Goal: Task Accomplishment & Management: Manage account settings

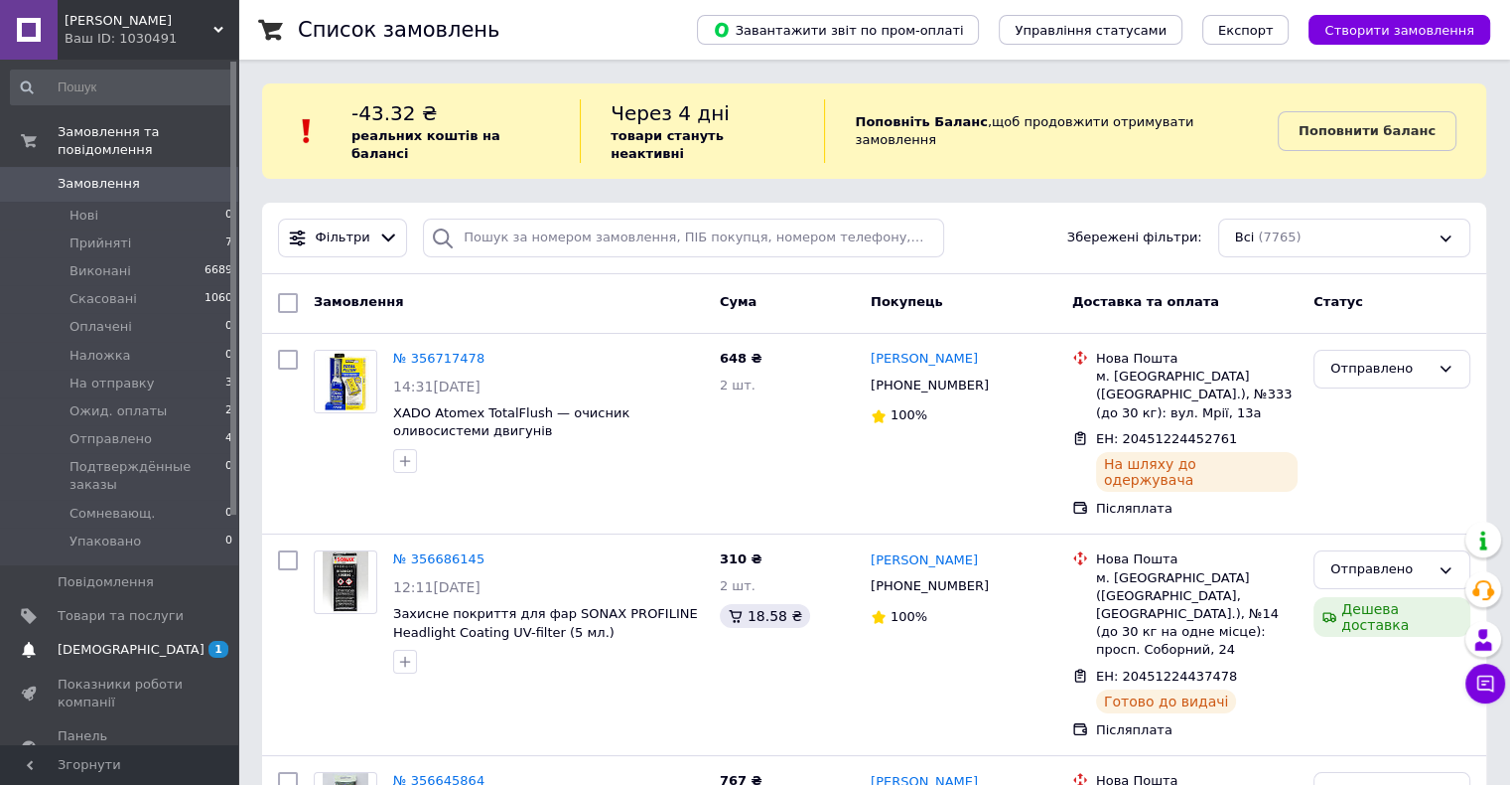
click at [95, 641] on span "[DEMOGRAPHIC_DATA]" at bounding box center [131, 650] width 147 height 18
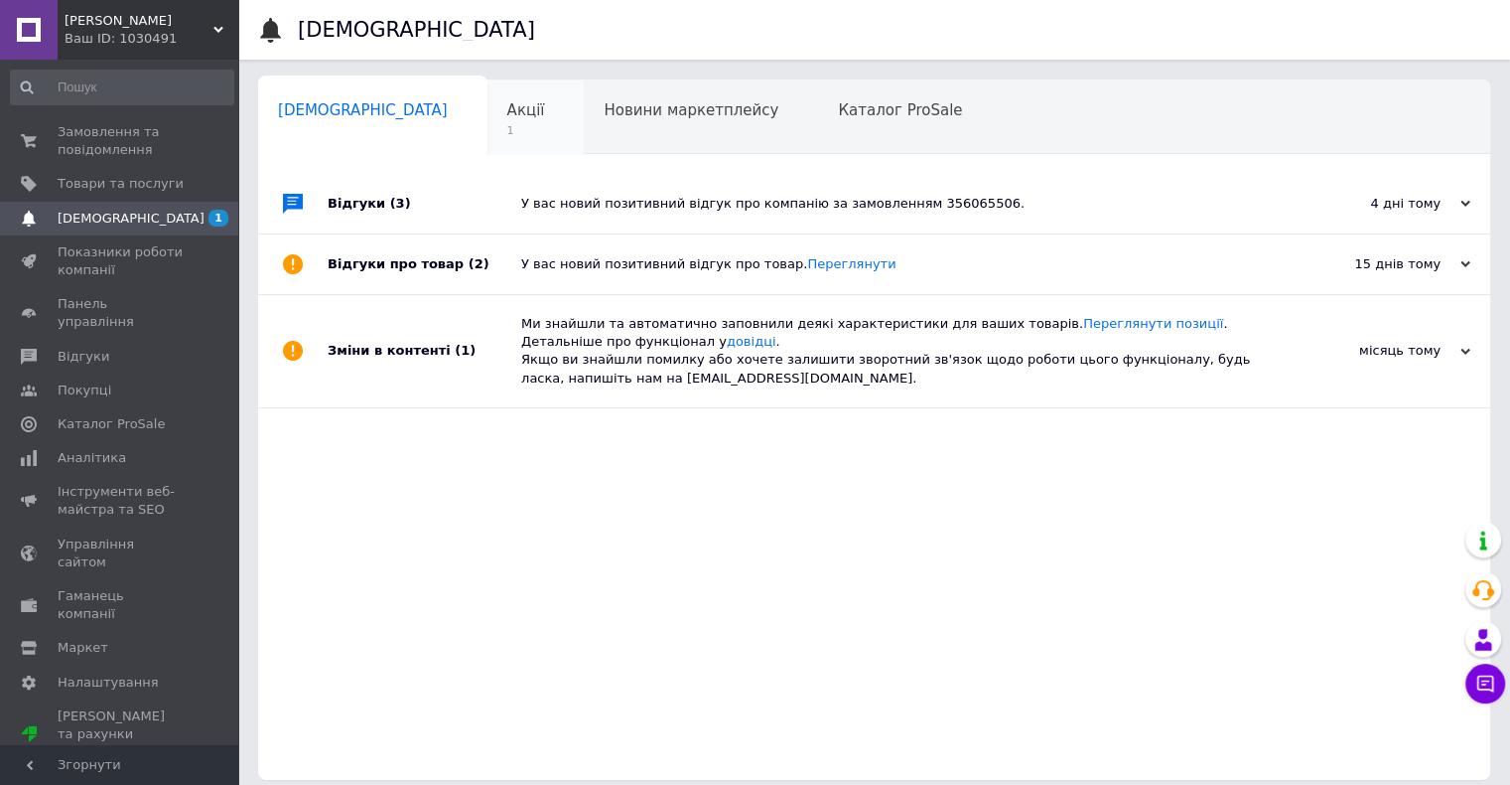
click at [507, 111] on span "Акції" at bounding box center [526, 110] width 38 height 18
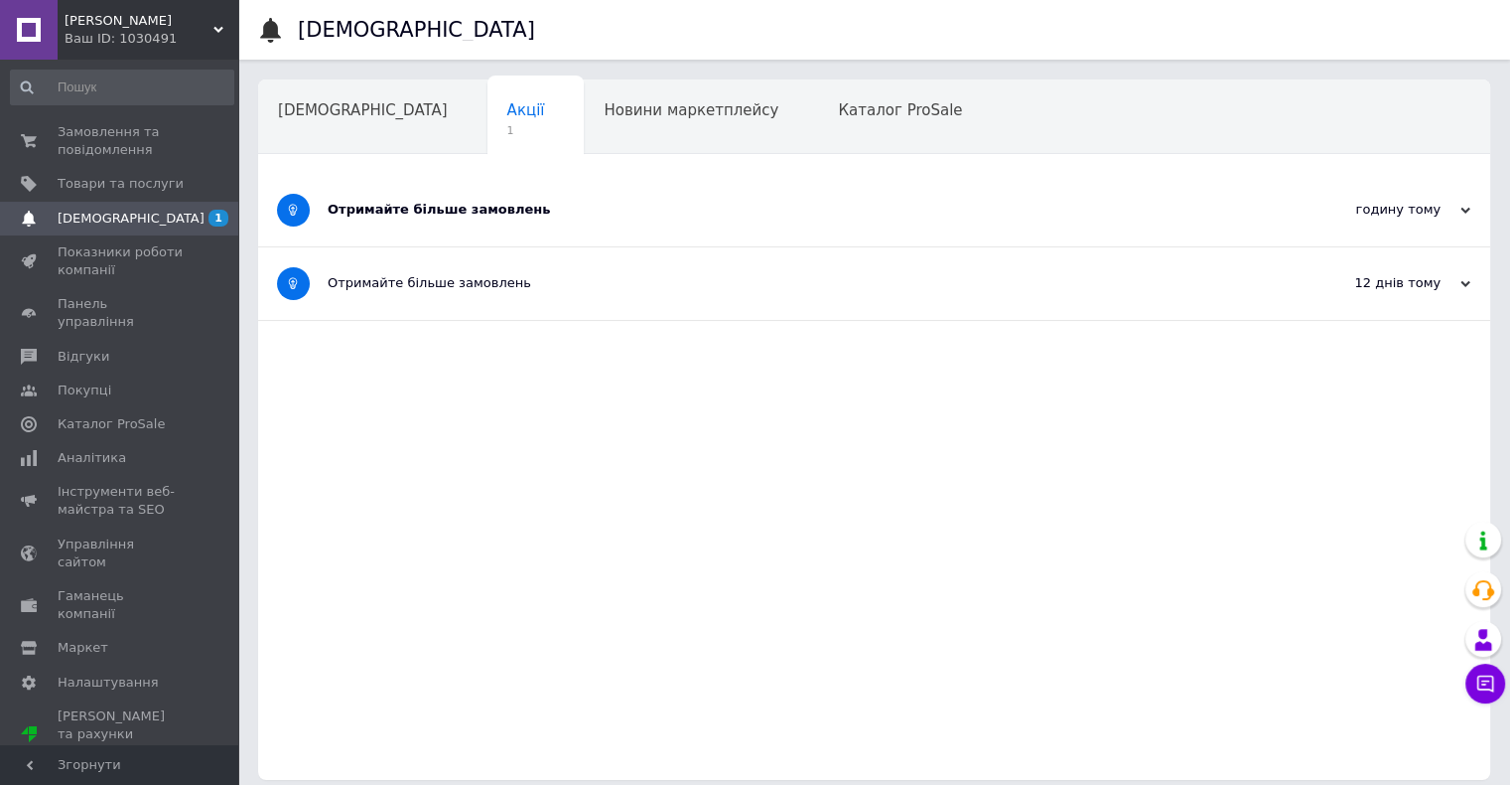
click at [389, 206] on div "Отримайте більше замовлень" at bounding box center [800, 210] width 944 height 18
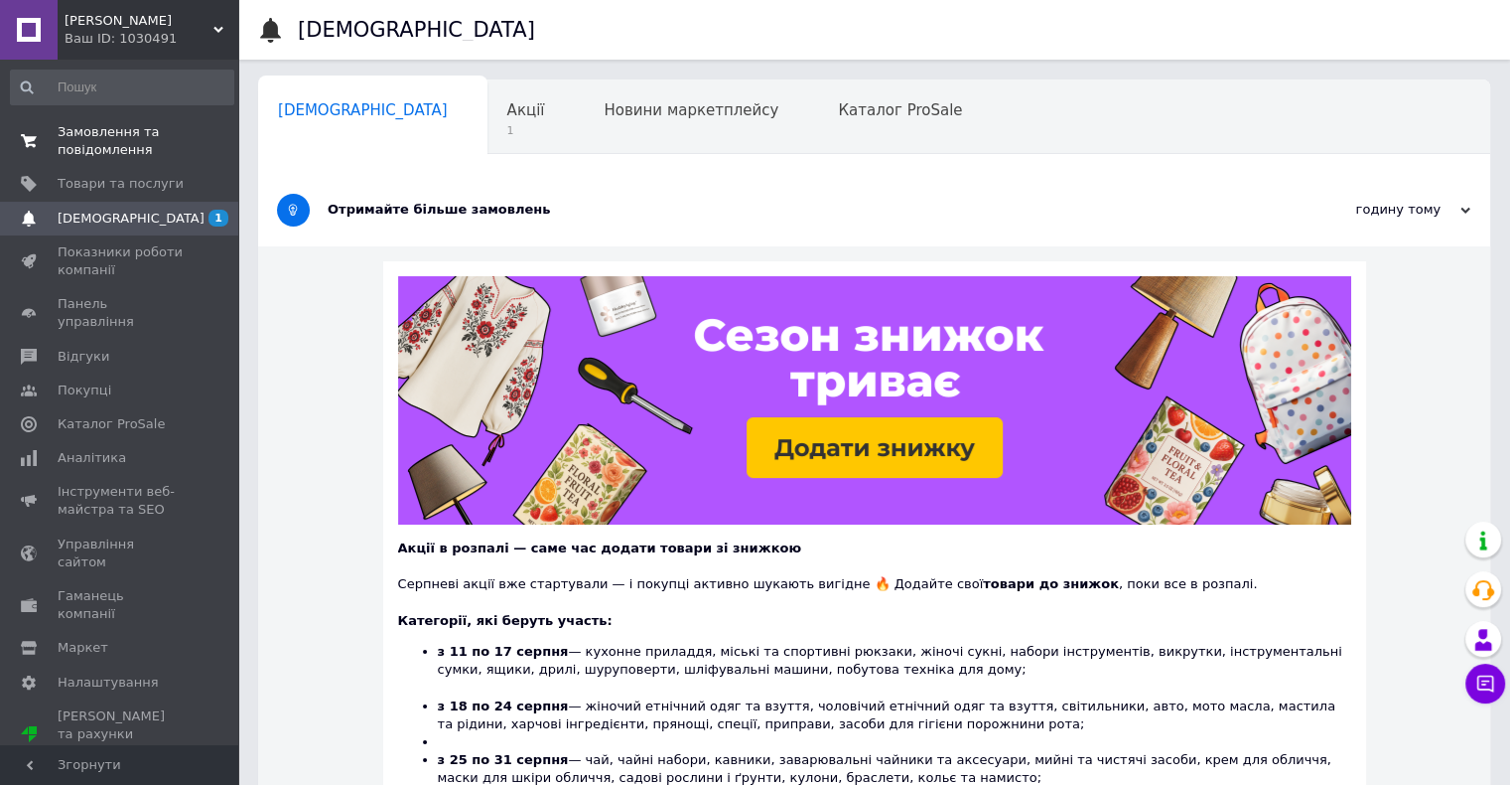
click at [98, 143] on span "Замовлення та повідомлення" at bounding box center [121, 141] width 126 height 36
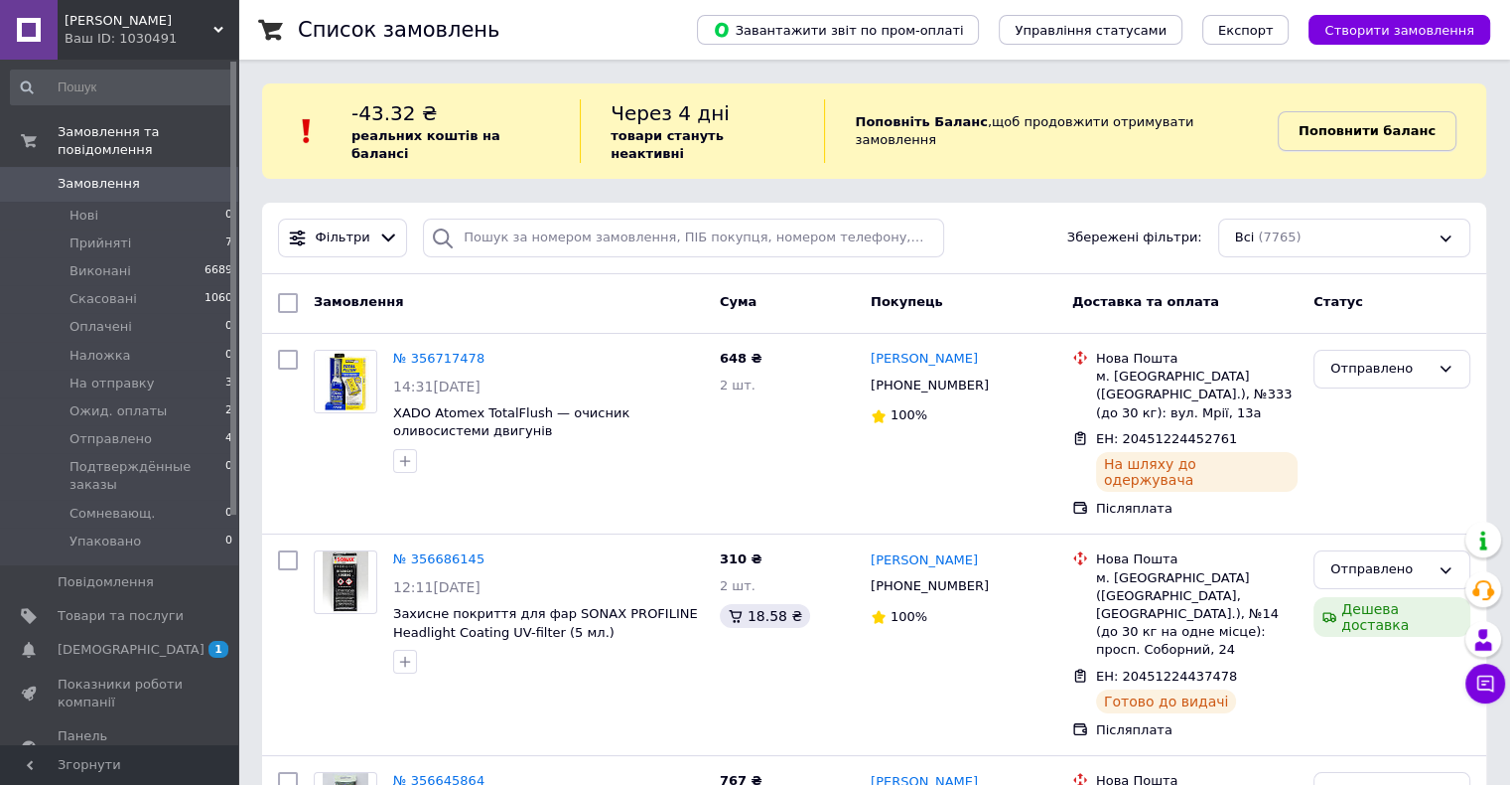
click at [1358, 126] on b "Поповнити баланс" at bounding box center [1367, 130] width 137 height 15
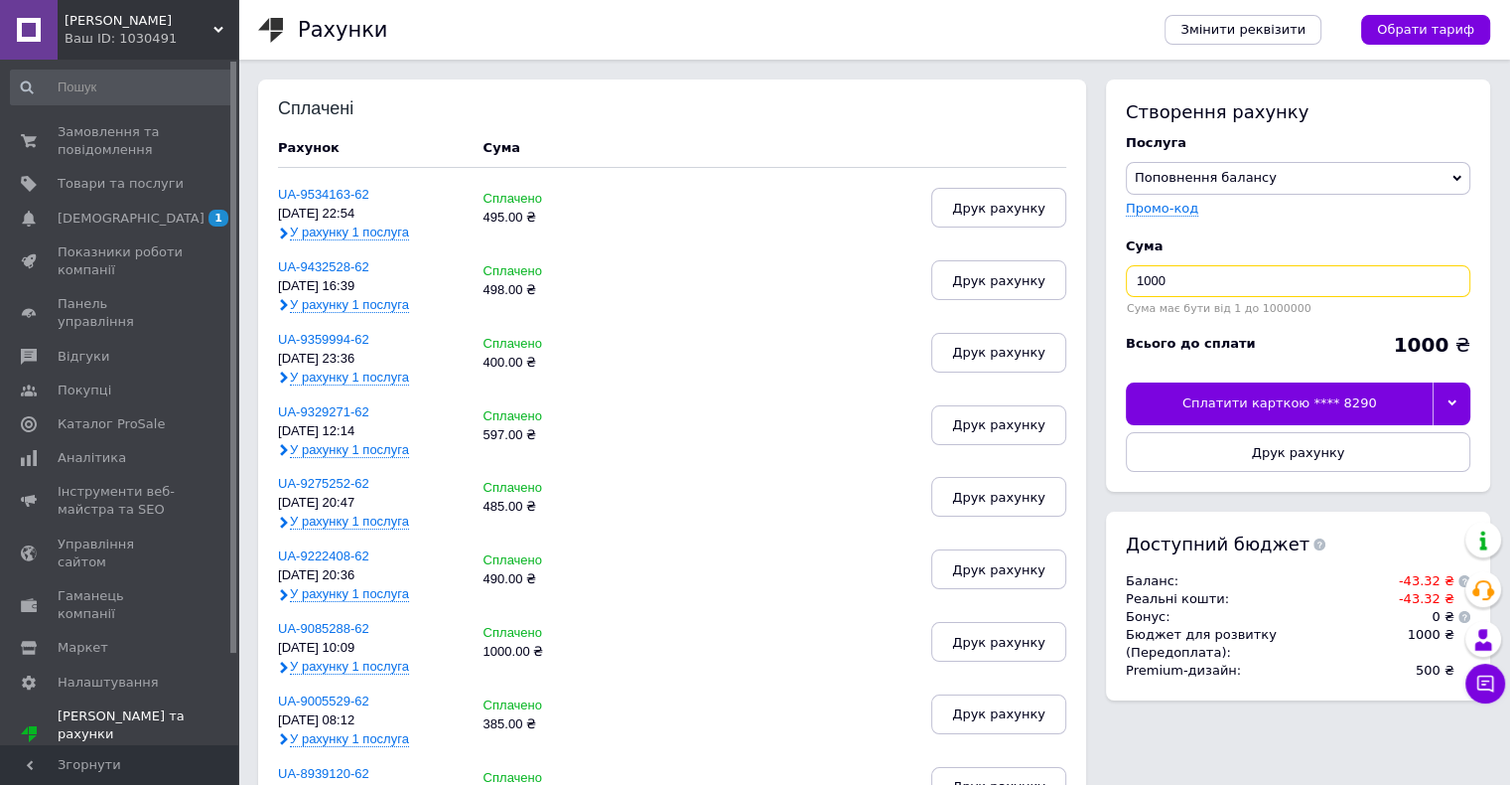
drag, startPoint x: 1200, startPoint y: 284, endPoint x: 1110, endPoint y: 276, distance: 89.7
click at [1110, 276] on div "Створення рахунку Послуга Поповнення балансу Premium-дизайн Промо-код Cума 1000…" at bounding box center [1298, 285] width 384 height 412
type input "405"
click at [1279, 397] on div "Сплатити карткою **** 8290" at bounding box center [1279, 403] width 307 height 42
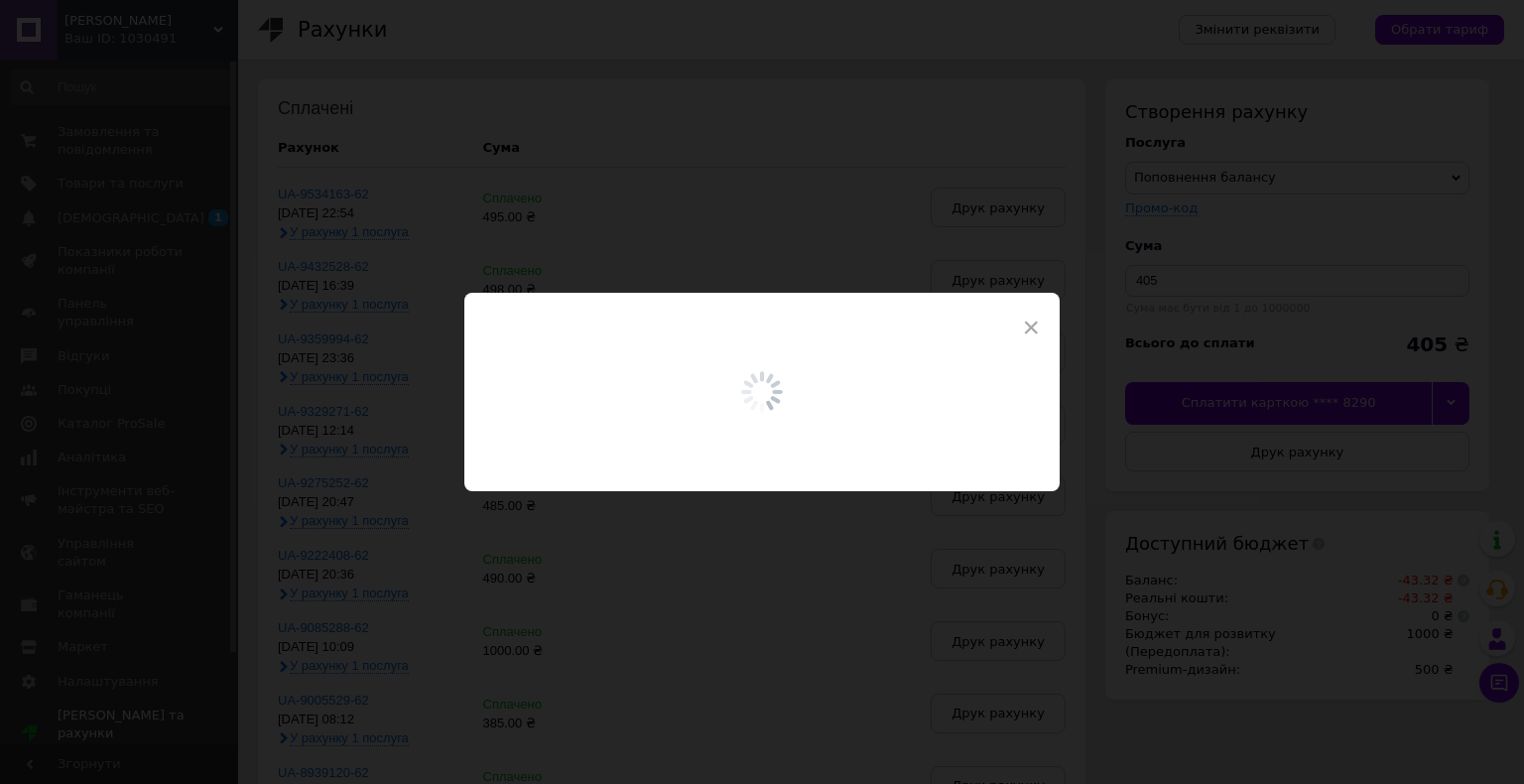
click at [788, 687] on div "×" at bounding box center [762, 392] width 1524 height 784
click at [1024, 320] on span "×" at bounding box center [1031, 328] width 18 height 34
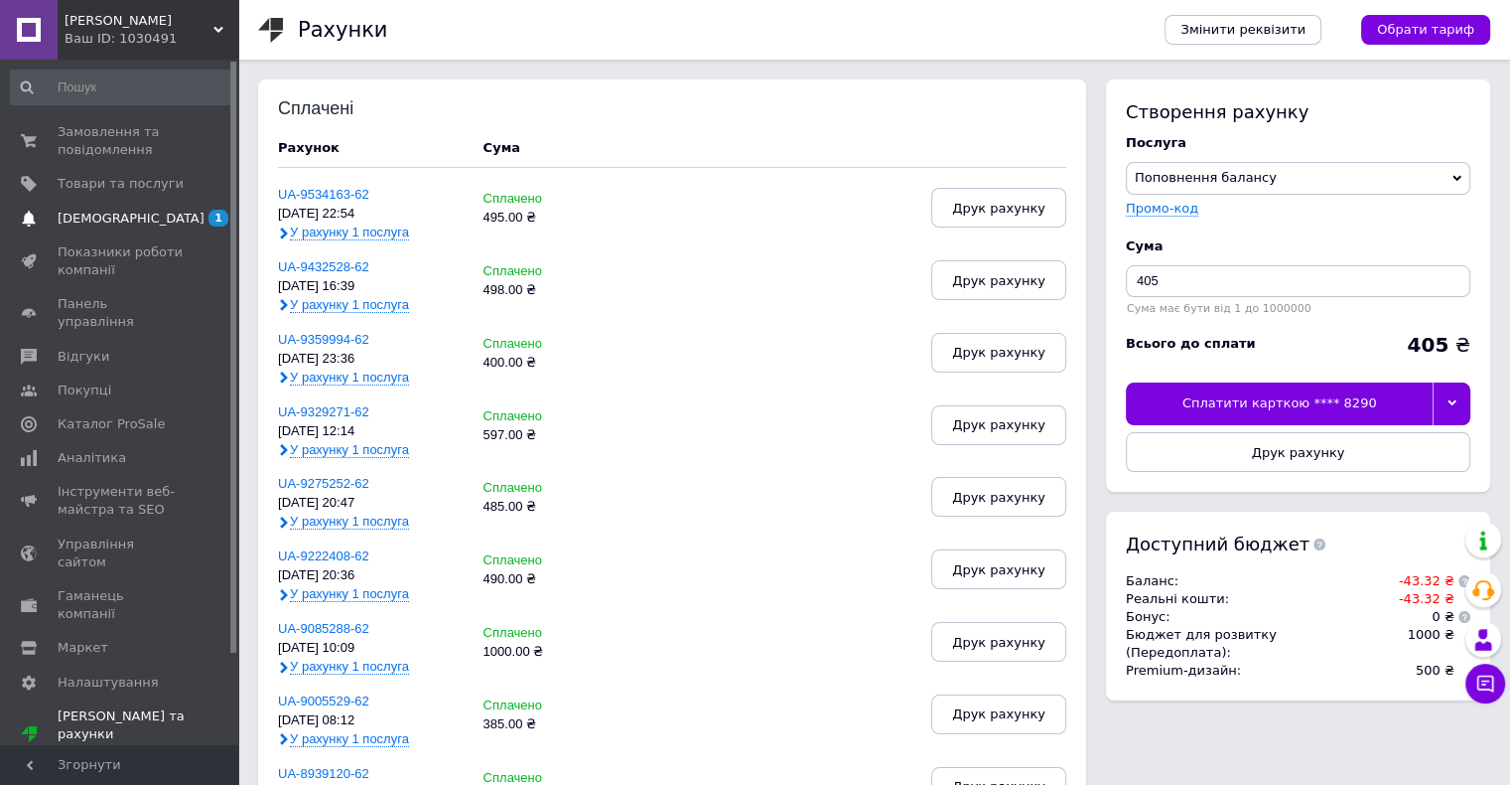
click at [99, 210] on span "[DEMOGRAPHIC_DATA]" at bounding box center [131, 219] width 147 height 18
